Goal: Task Accomplishment & Management: Manage account settings

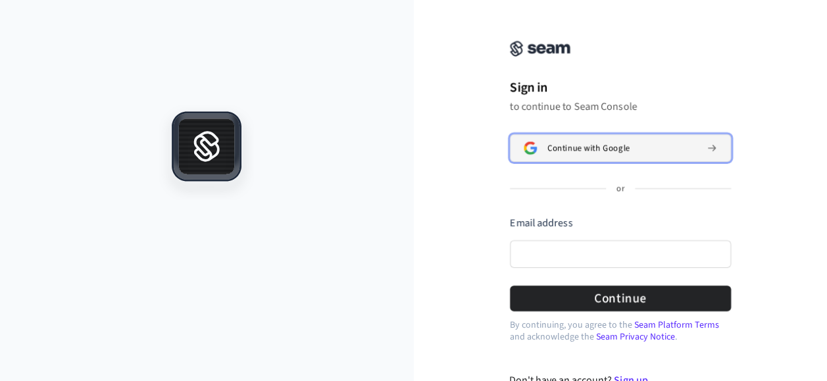
click at [605, 144] on span "Continue with Google" at bounding box center [588, 148] width 82 height 11
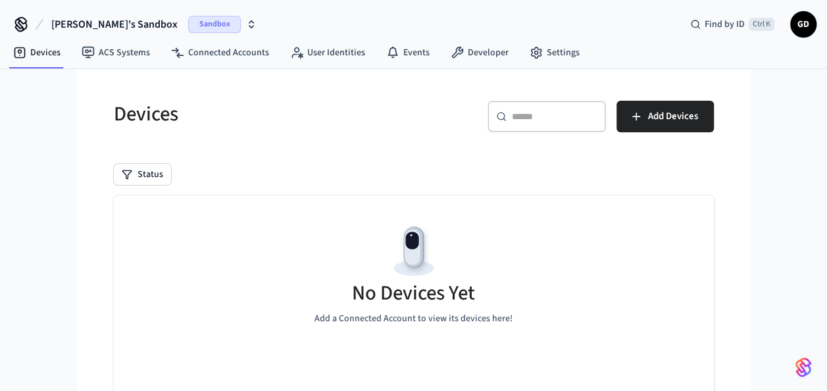
click at [636, 97] on div "​ ​ Add Devices" at bounding box center [560, 114] width 308 height 58
click at [636, 113] on icon "button" at bounding box center [636, 116] width 8 height 8
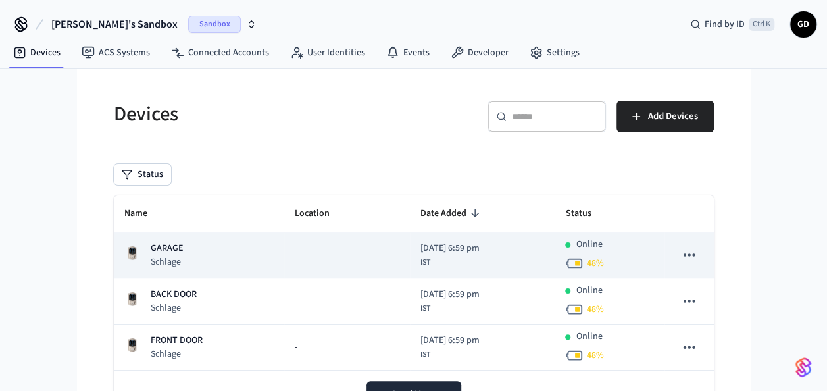
click at [166, 239] on td "GARAGE Schlage" at bounding box center [199, 255] width 171 height 46
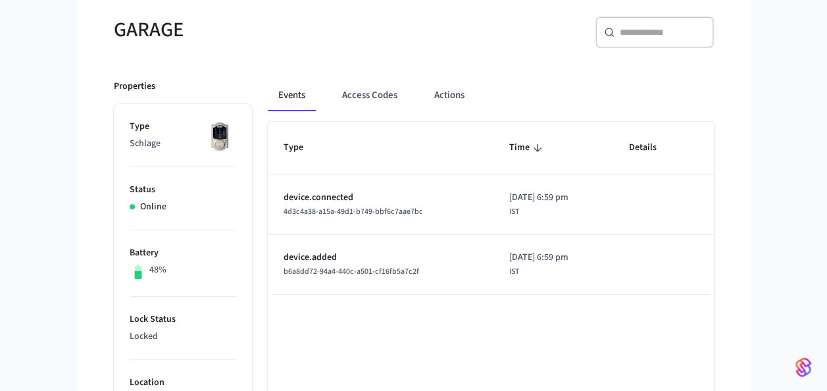
scroll to position [115, 0]
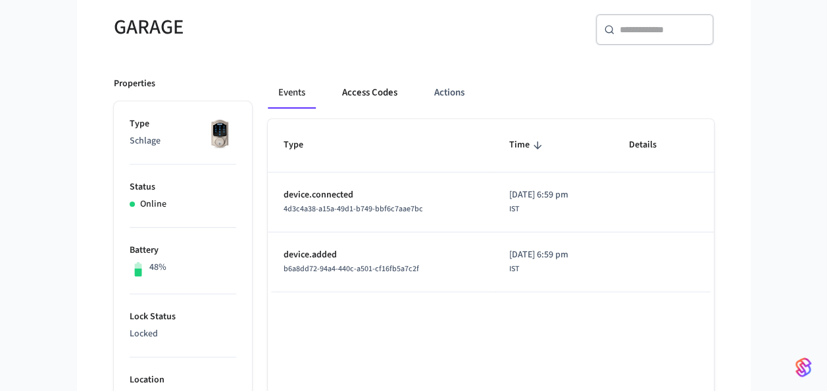
click at [371, 93] on button "Access Codes" at bounding box center [370, 93] width 76 height 32
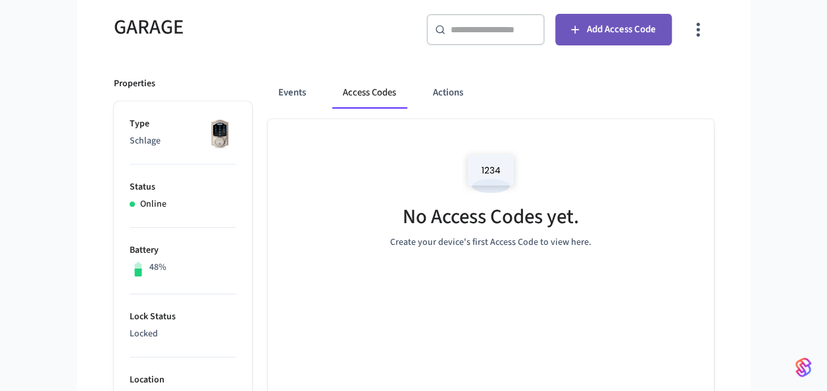
click at [574, 26] on icon "button" at bounding box center [575, 30] width 8 height 8
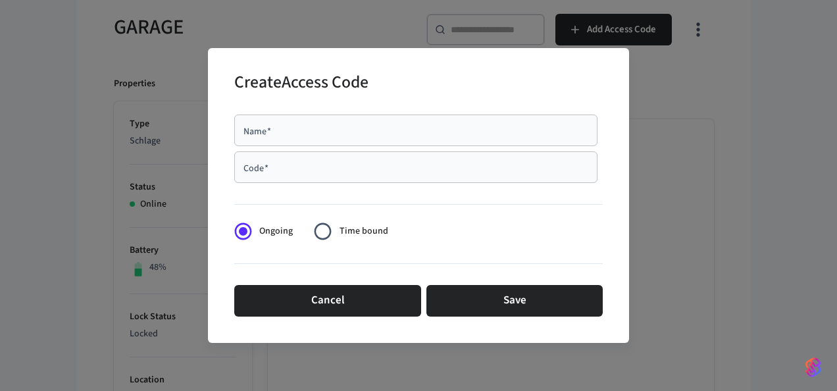
click at [270, 137] on div "Name   *" at bounding box center [415, 130] width 363 height 32
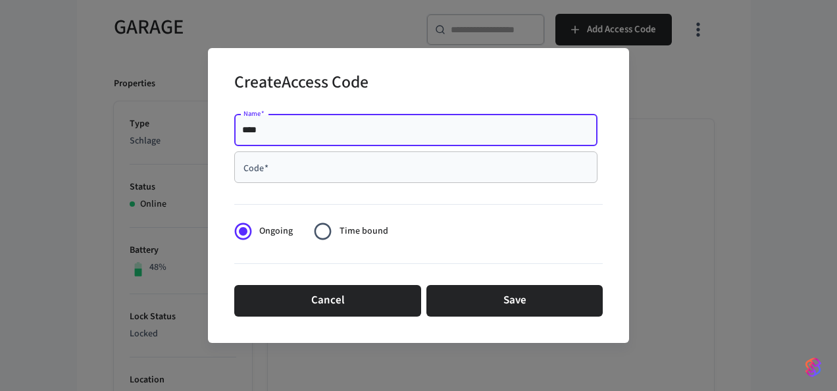
type input "****"
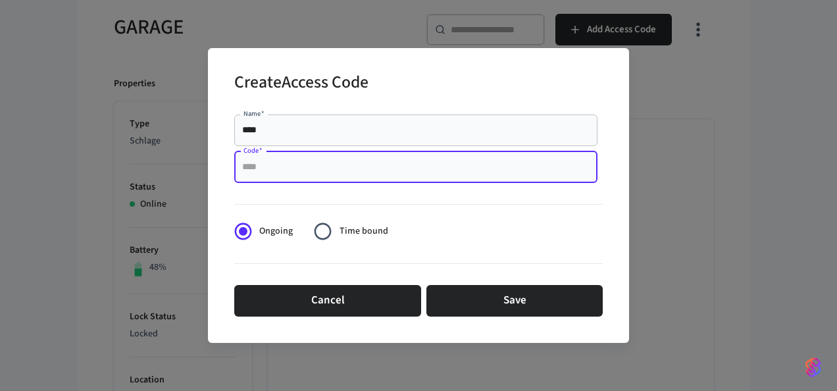
click at [272, 168] on input "Code   *" at bounding box center [415, 167] width 347 height 13
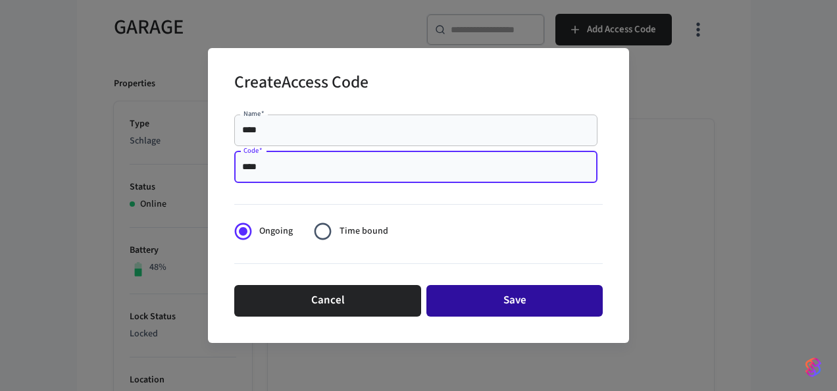
type input "****"
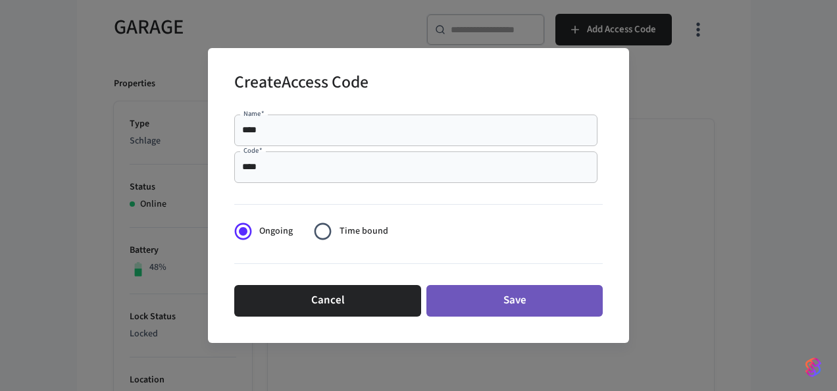
click at [499, 286] on button "Save" at bounding box center [514, 301] width 176 height 32
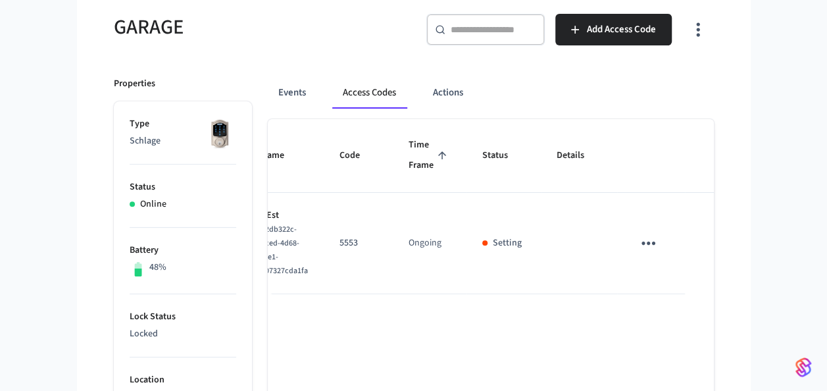
scroll to position [0, 0]
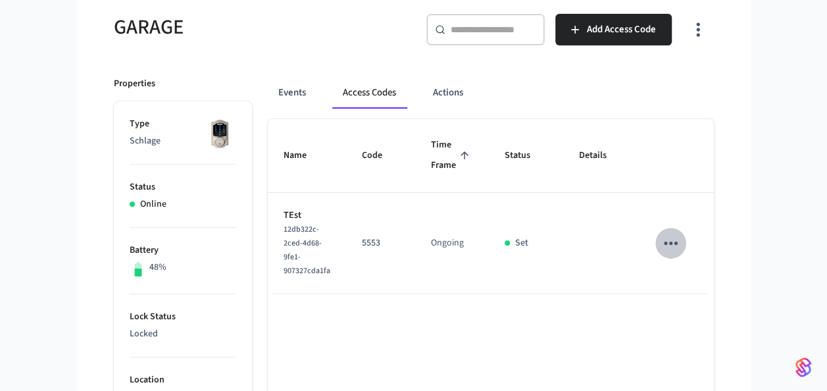
click at [671, 240] on icon "sticky table" at bounding box center [671, 243] width 20 height 20
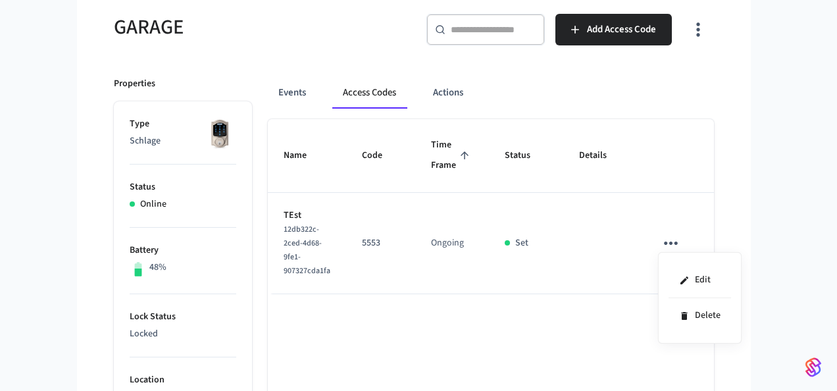
click at [602, 255] on div at bounding box center [418, 195] width 837 height 391
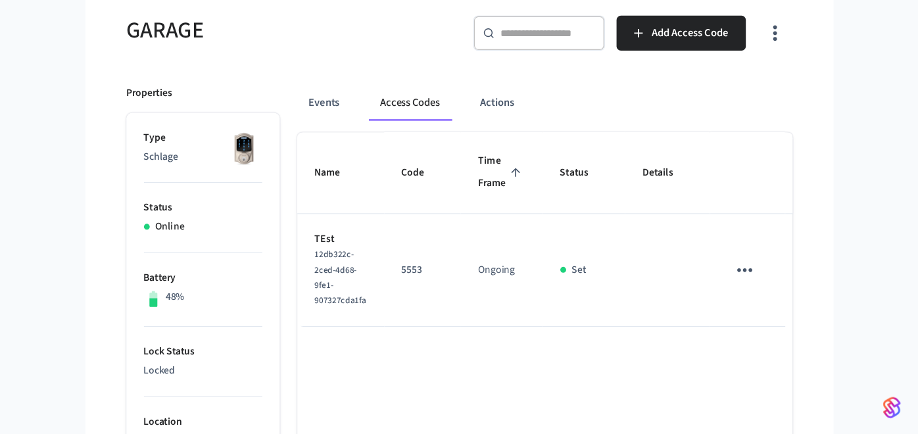
scroll to position [115, 0]
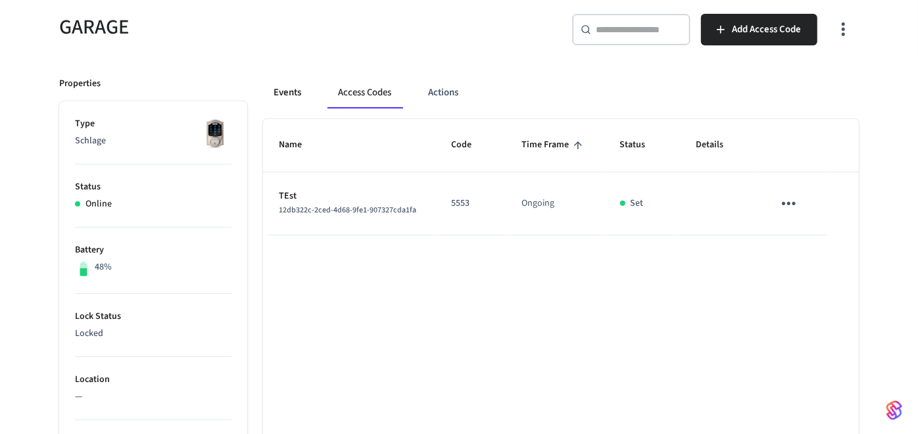
click at [285, 87] on button "Events" at bounding box center [287, 93] width 49 height 32
